Goal: Information Seeking & Learning: Learn about a topic

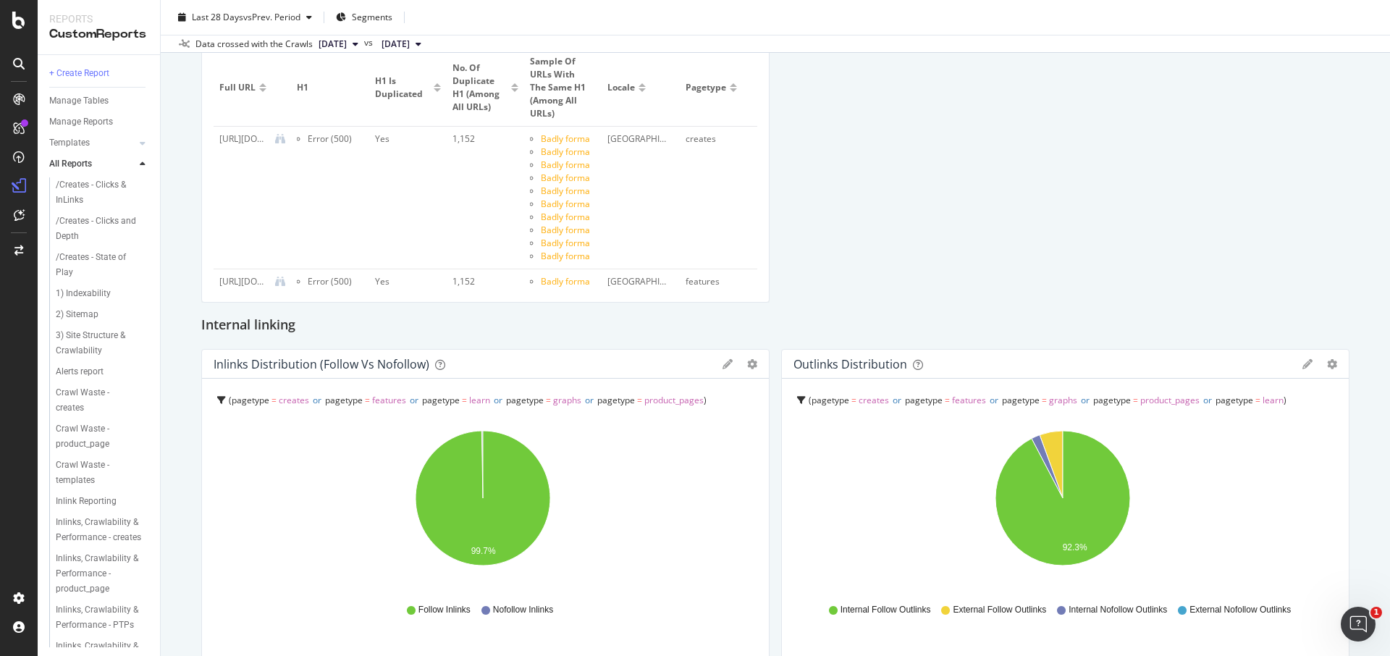
scroll to position [1140, 0]
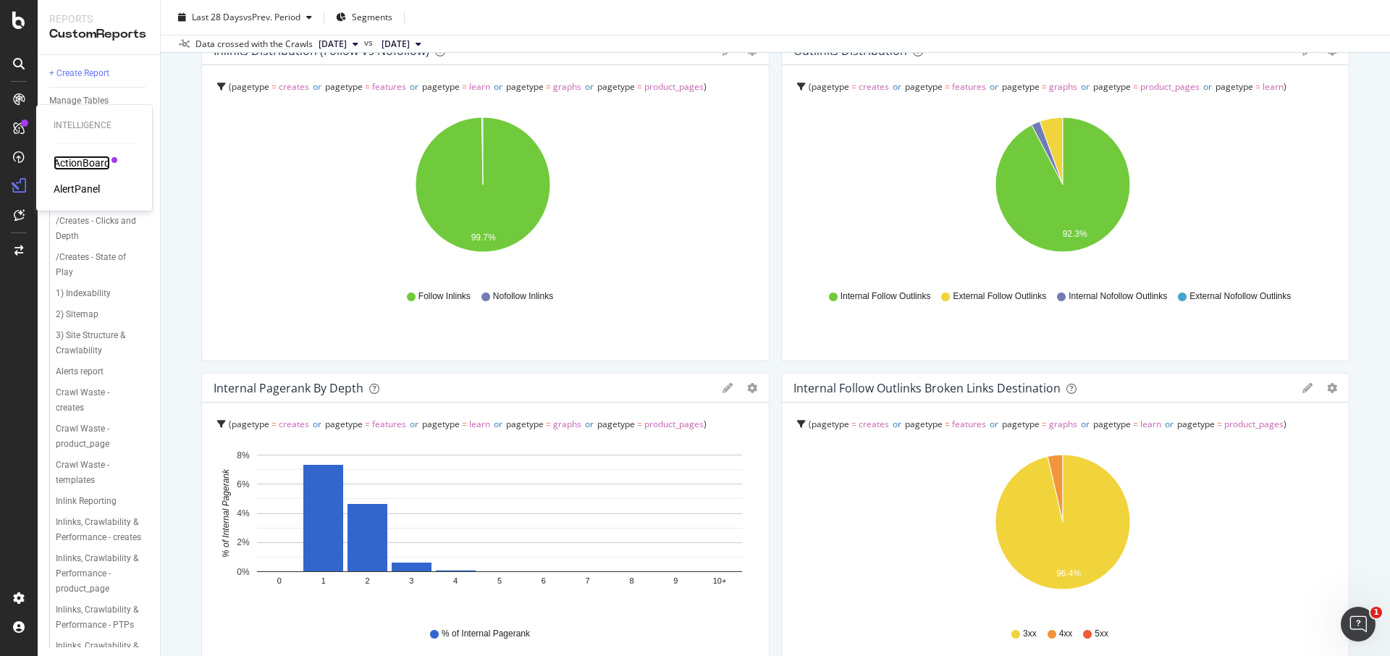
click at [89, 165] on div "ActionBoard" at bounding box center [82, 163] width 56 height 14
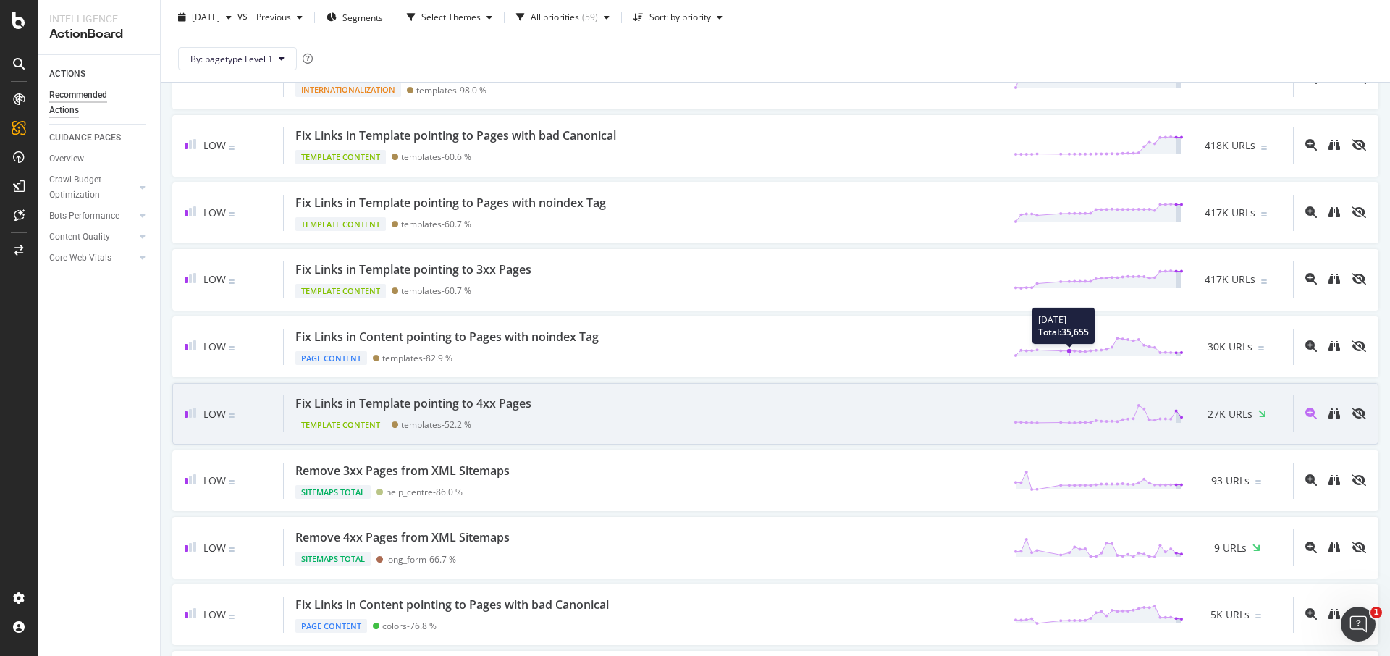
scroll to position [526, 0]
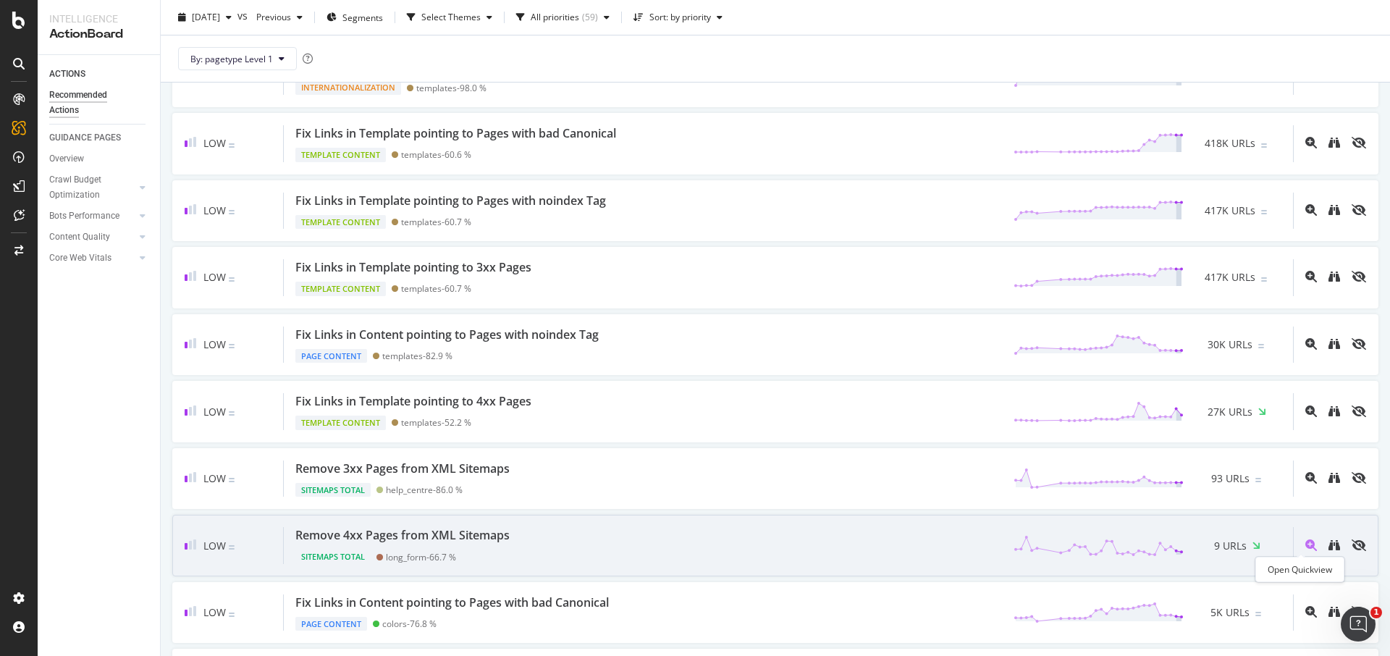
click at [1305, 544] on icon "magnifying-glass-plus" at bounding box center [1311, 545] width 12 height 12
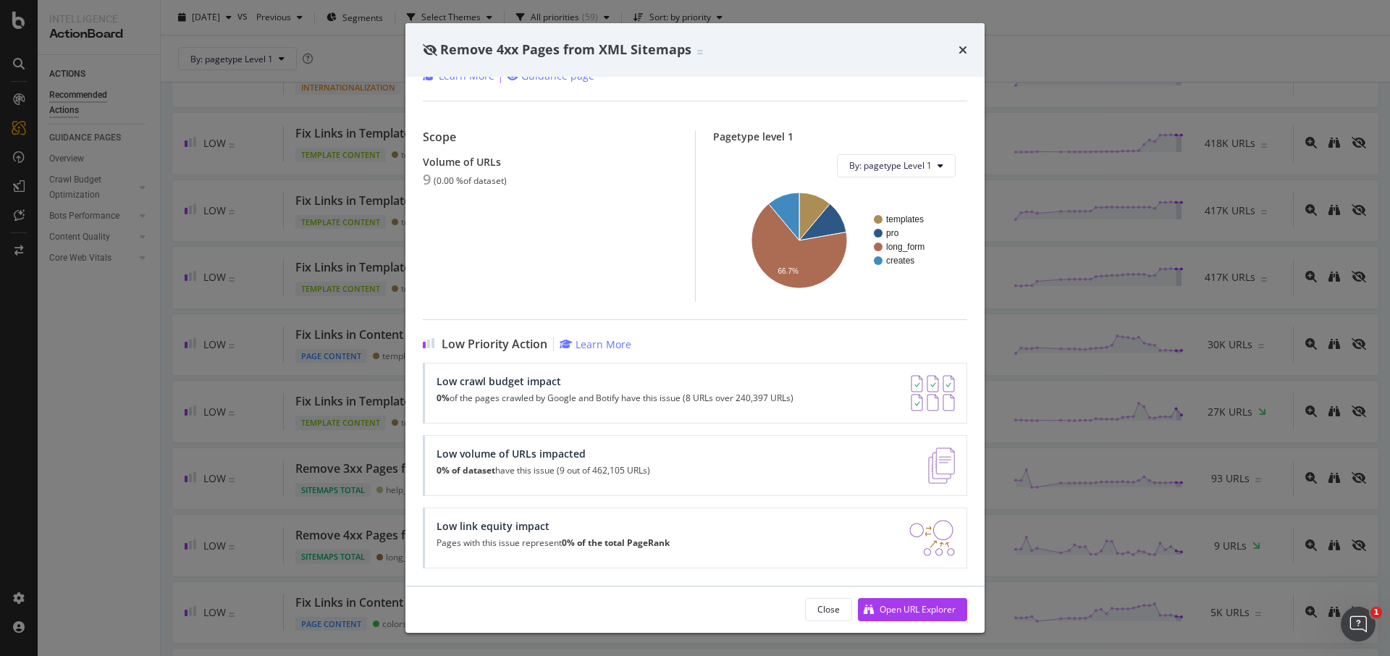
scroll to position [83, 0]
click at [937, 604] on div "Open URL Explorer" at bounding box center [917, 609] width 76 height 12
click at [971, 50] on div "Remove 4xx Pages from XML Sitemaps" at bounding box center [694, 50] width 579 height 54
click at [963, 48] on icon "times" at bounding box center [962, 50] width 9 height 12
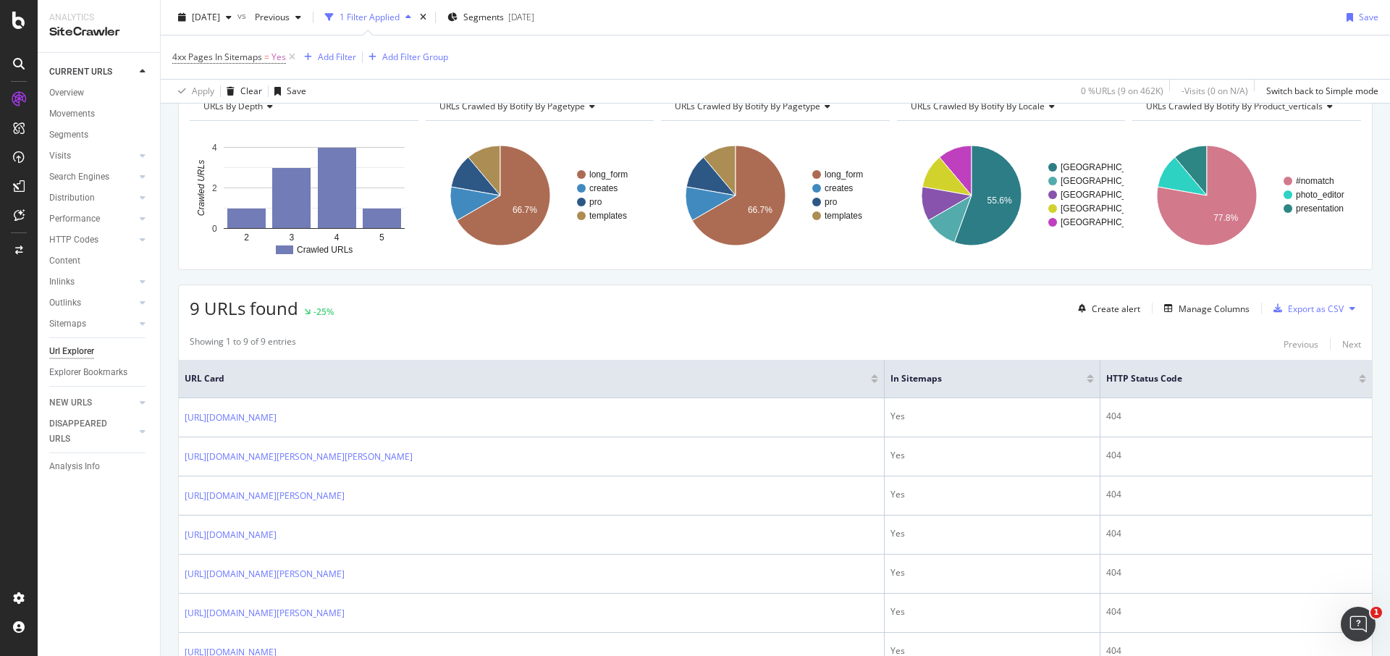
scroll to position [112, 0]
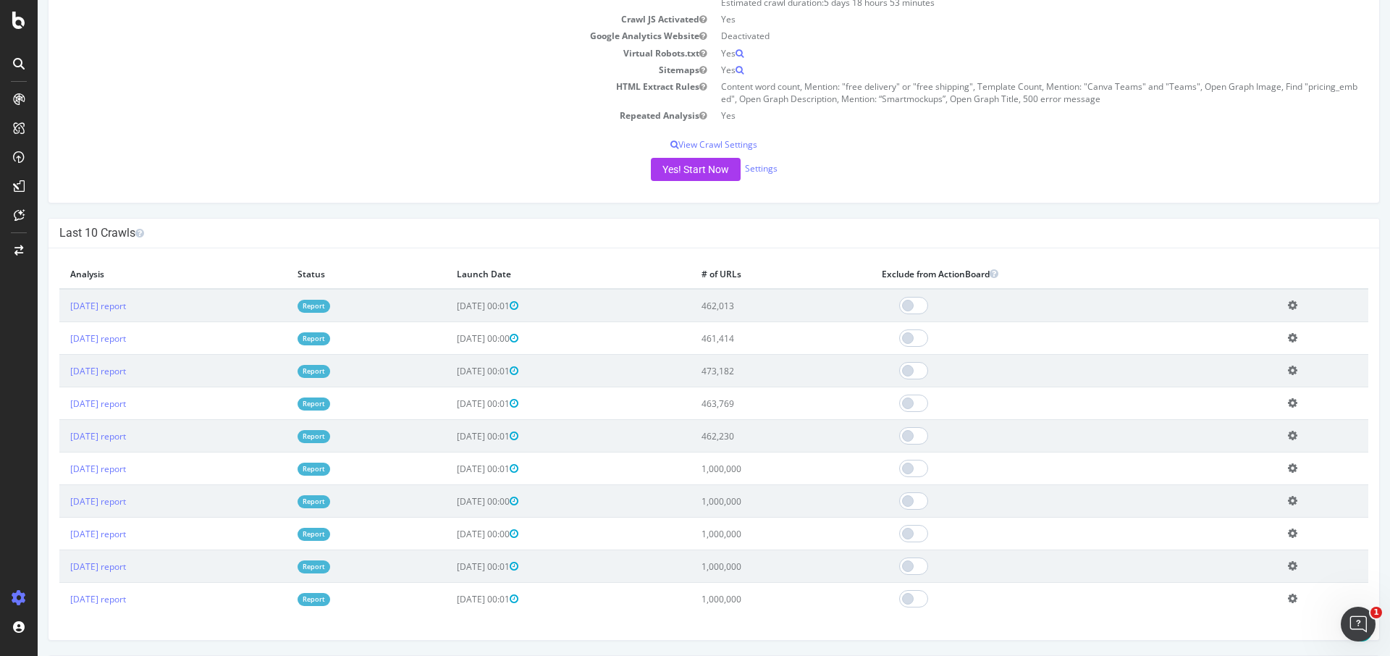
scroll to position [251, 0]
